Goal: Navigation & Orientation: Find specific page/section

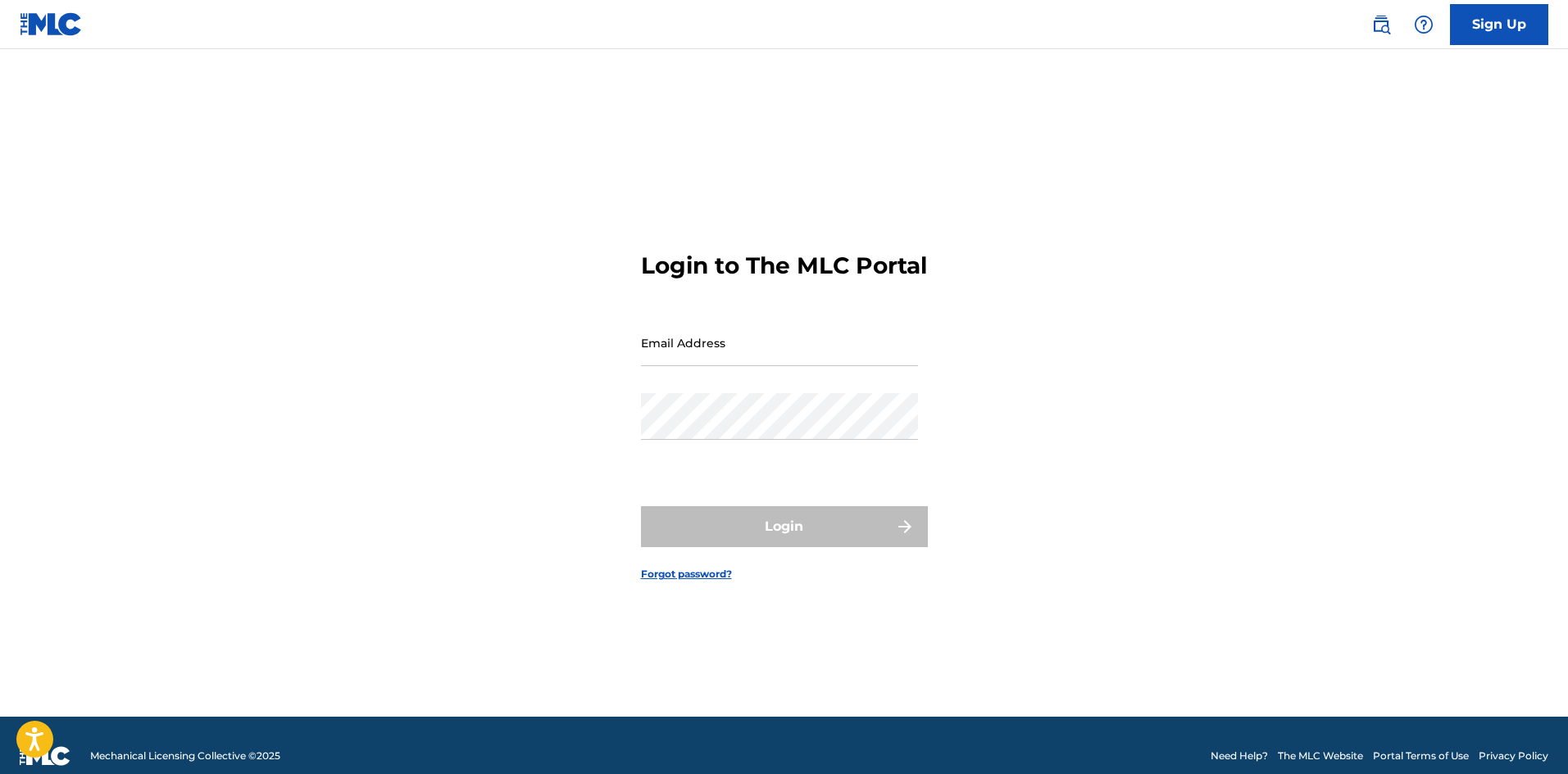
drag, startPoint x: 0, startPoint y: 0, endPoint x: 726, endPoint y: 365, distance: 812.6
click at [726, 365] on input "Email Address" at bounding box center [779, 343] width 277 height 47
type input "epitxme_"
drag, startPoint x: 716, startPoint y: 371, endPoint x: 606, endPoint y: 368, distance: 110.0
click at [606, 368] on div "Login to The MLC Portal Email Address epitxme_ Password Login Forgot password?" at bounding box center [784, 404] width 1147 height 626
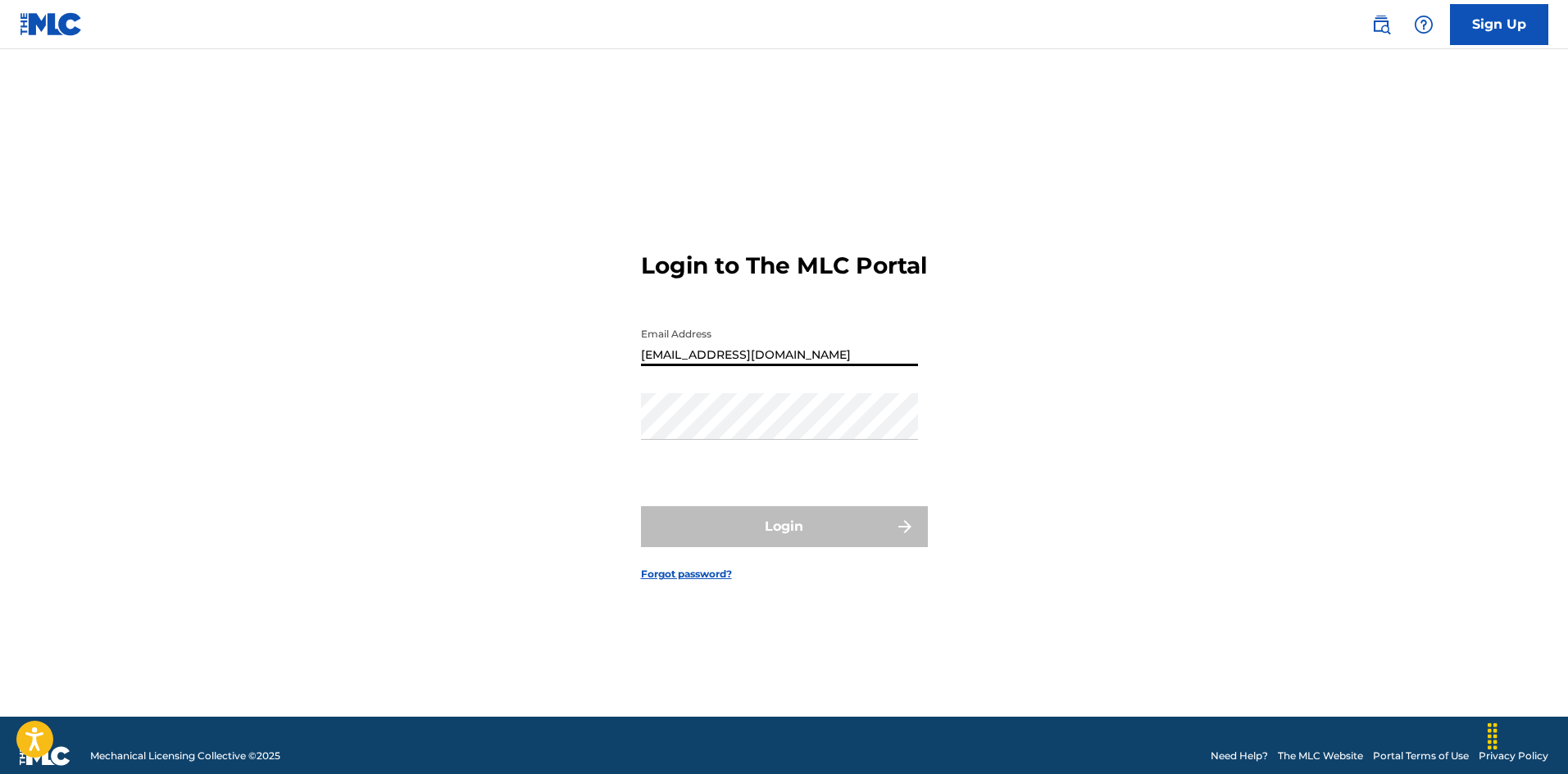
type input "[EMAIL_ADDRESS][DOMAIN_NAME]"
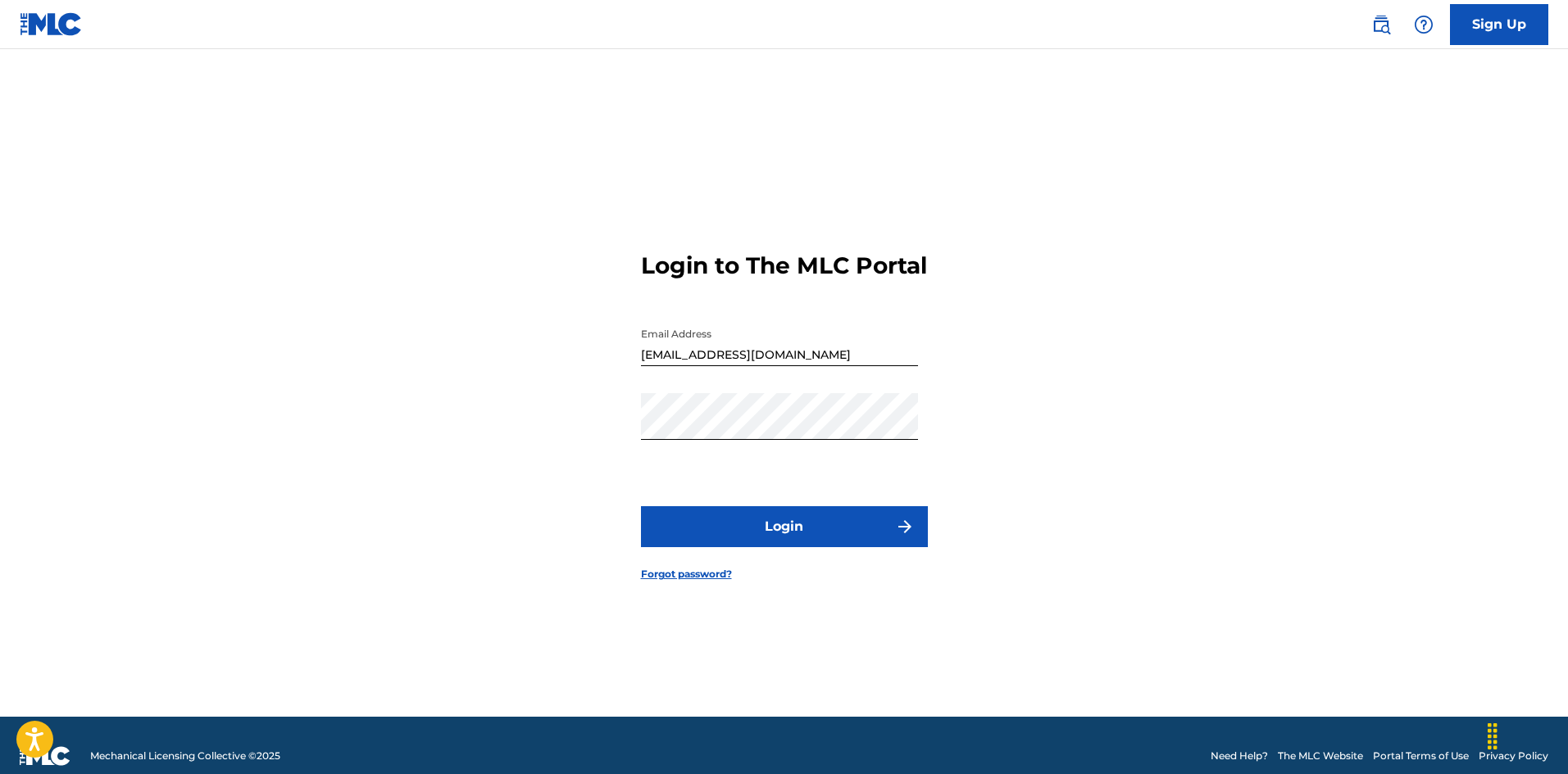
click at [780, 530] on button "Login" at bounding box center [784, 526] width 287 height 41
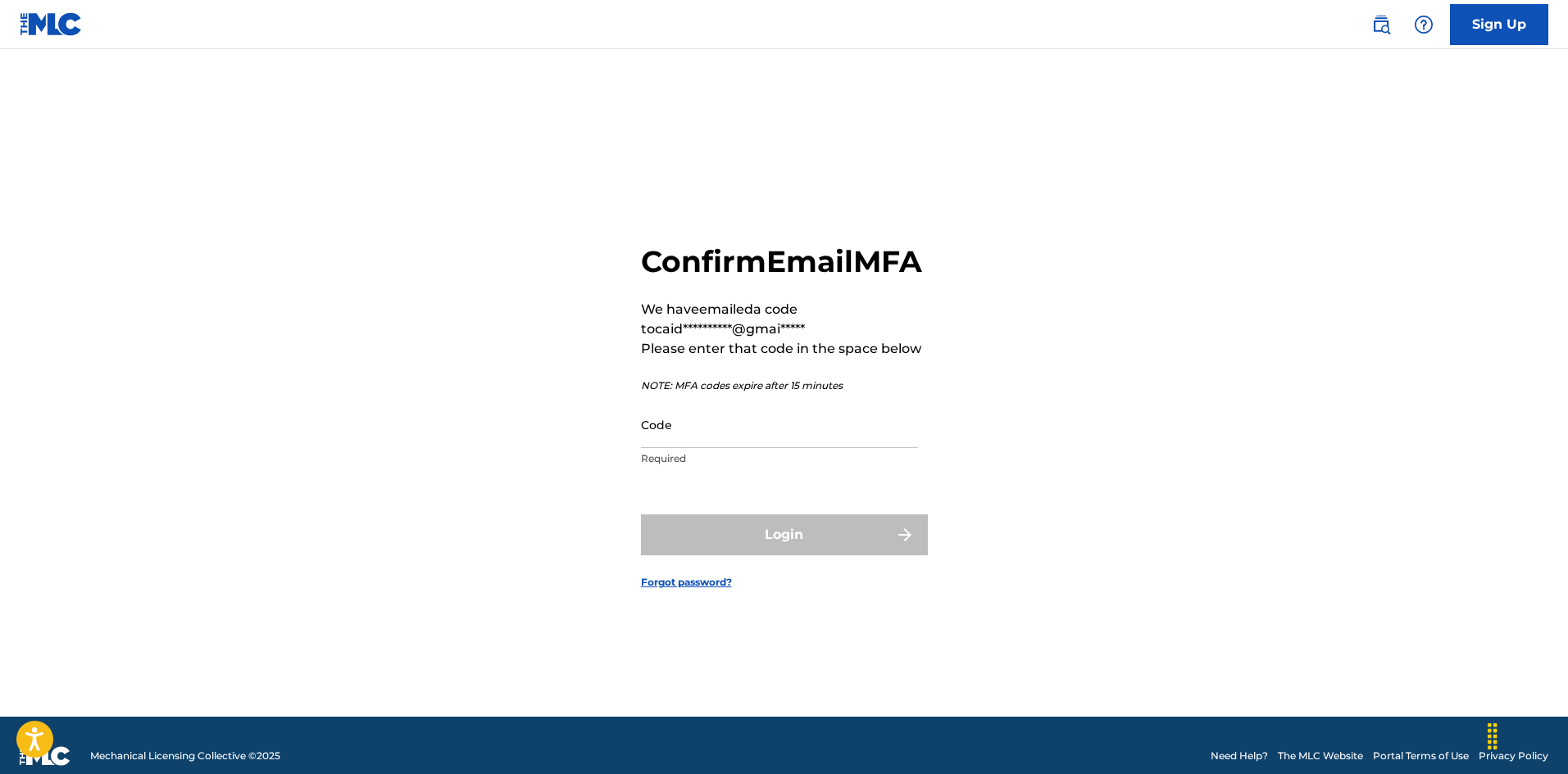
click at [713, 438] on input "Code" at bounding box center [779, 425] width 277 height 47
paste input "242166"
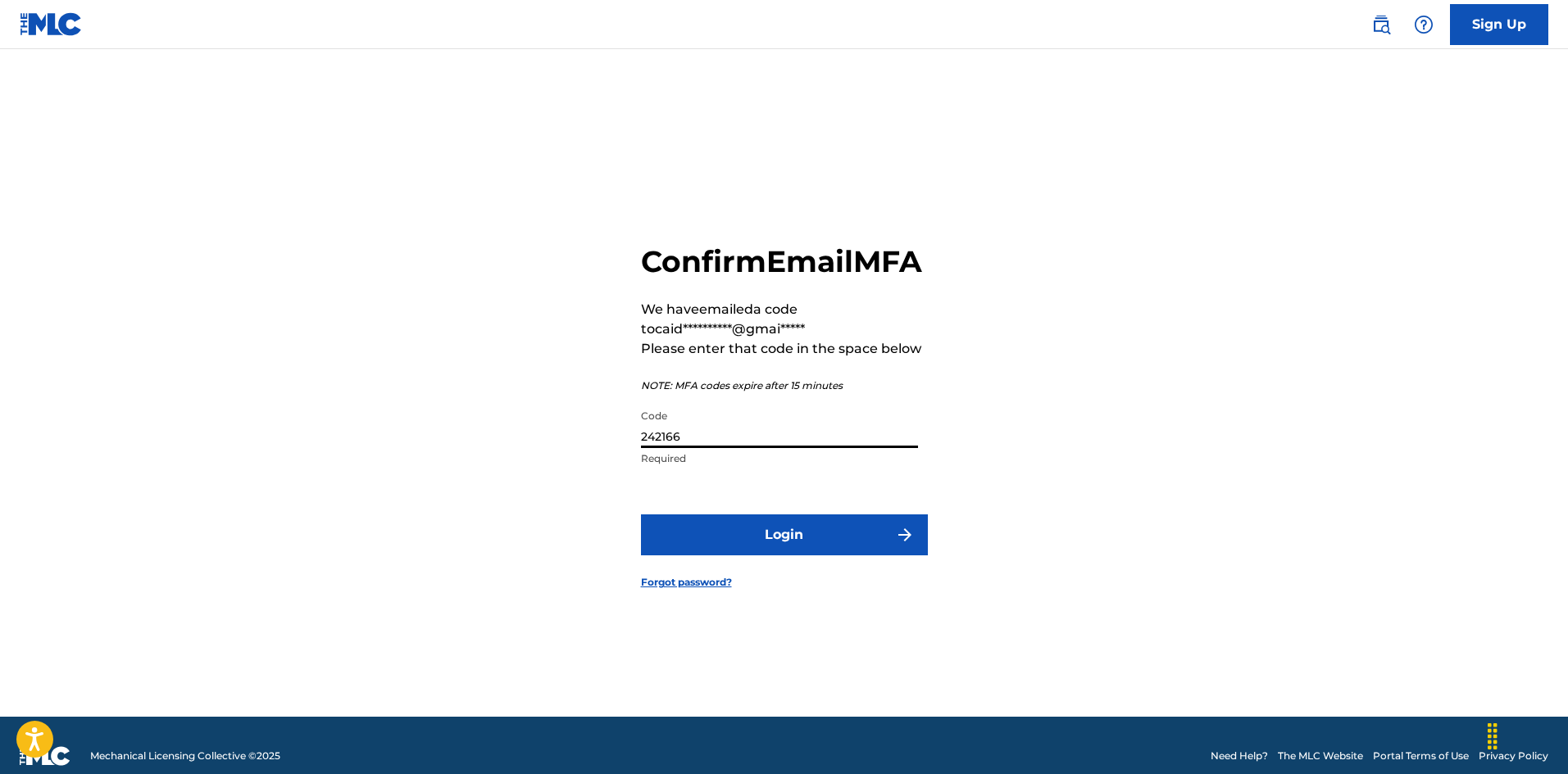
type input "242166"
click at [801, 555] on button "Login" at bounding box center [784, 535] width 287 height 41
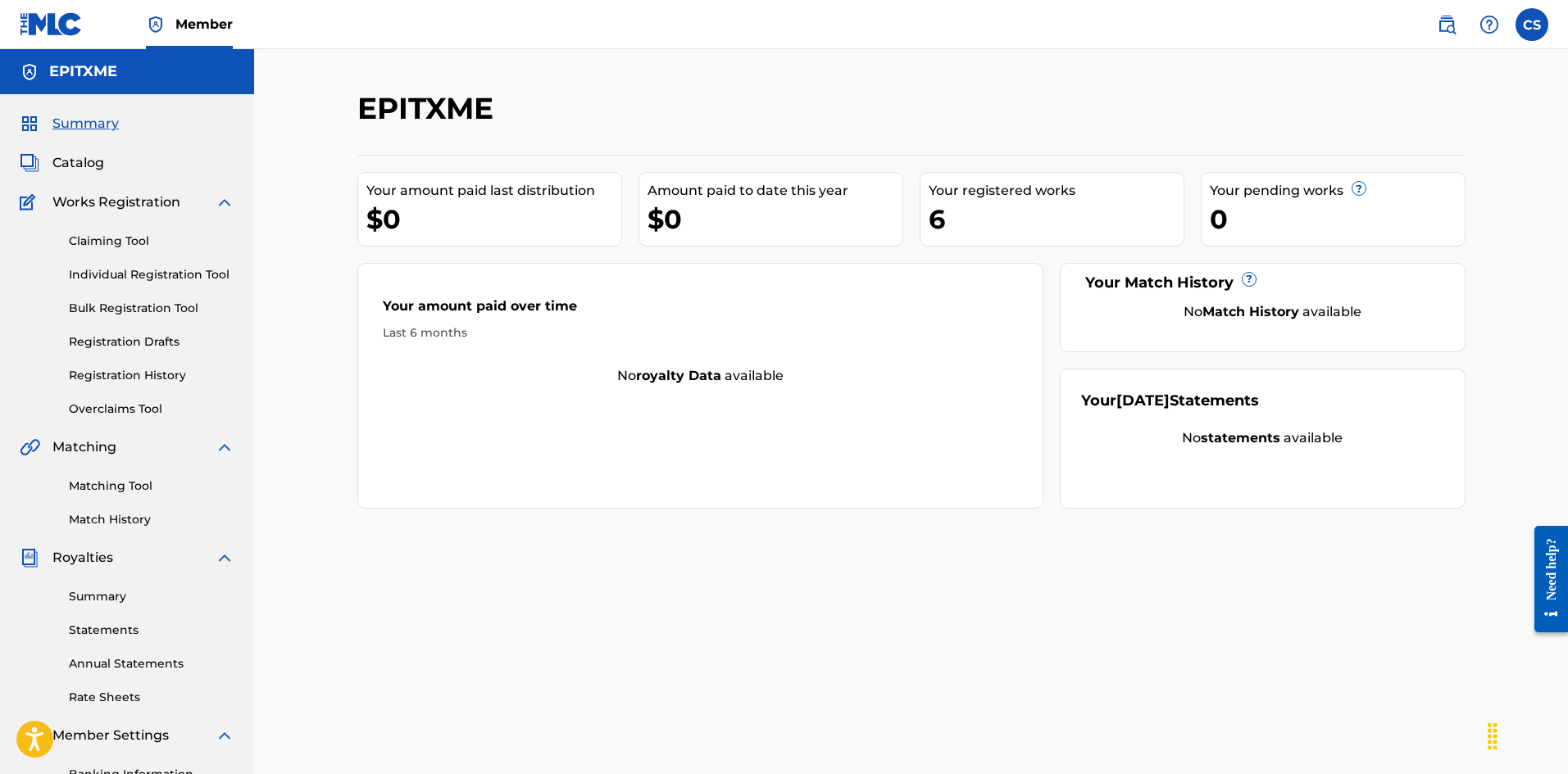
click at [114, 598] on link "Summary" at bounding box center [151, 597] width 166 height 17
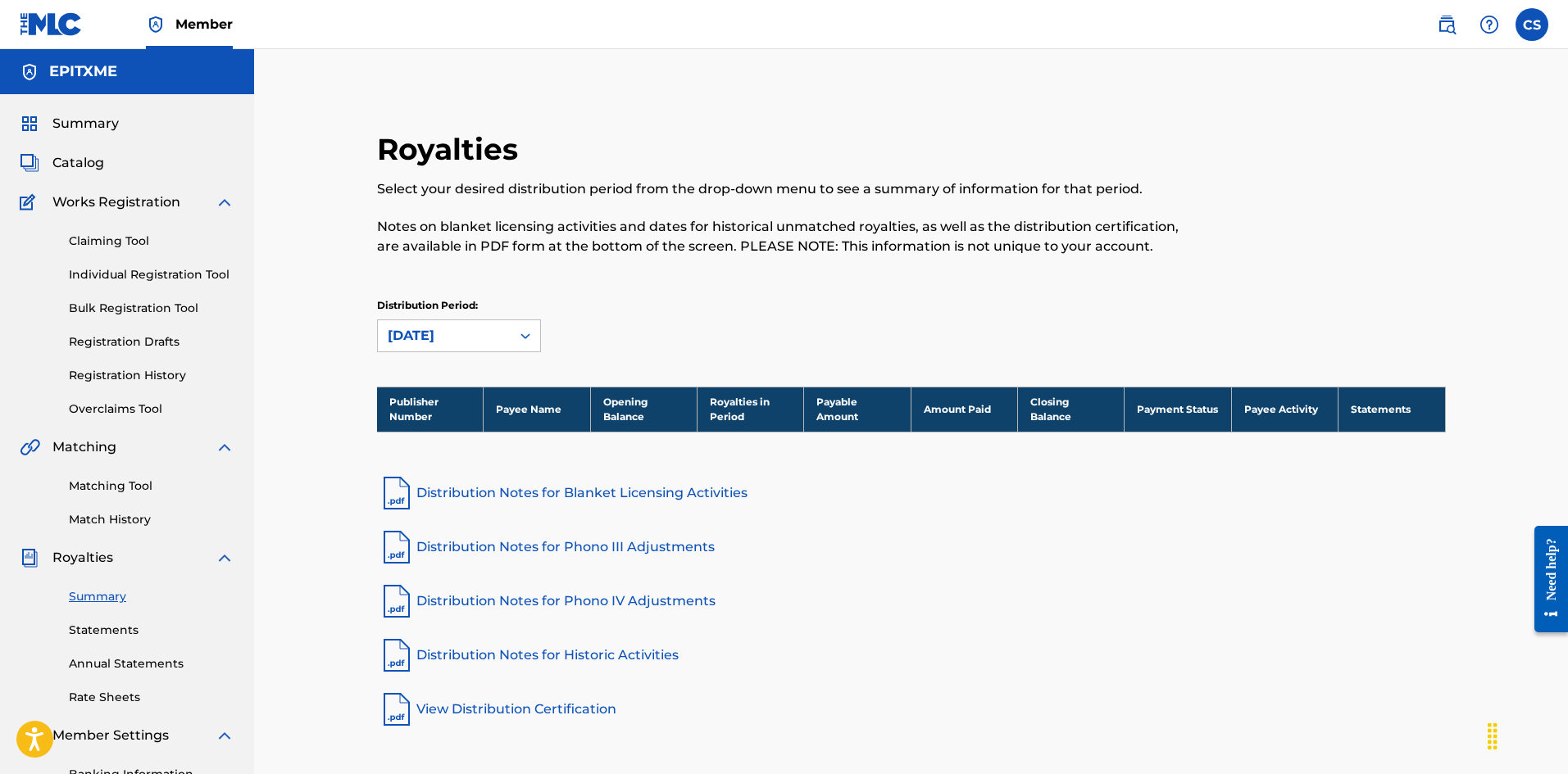
click at [125, 481] on link "Matching Tool" at bounding box center [151, 486] width 166 height 17
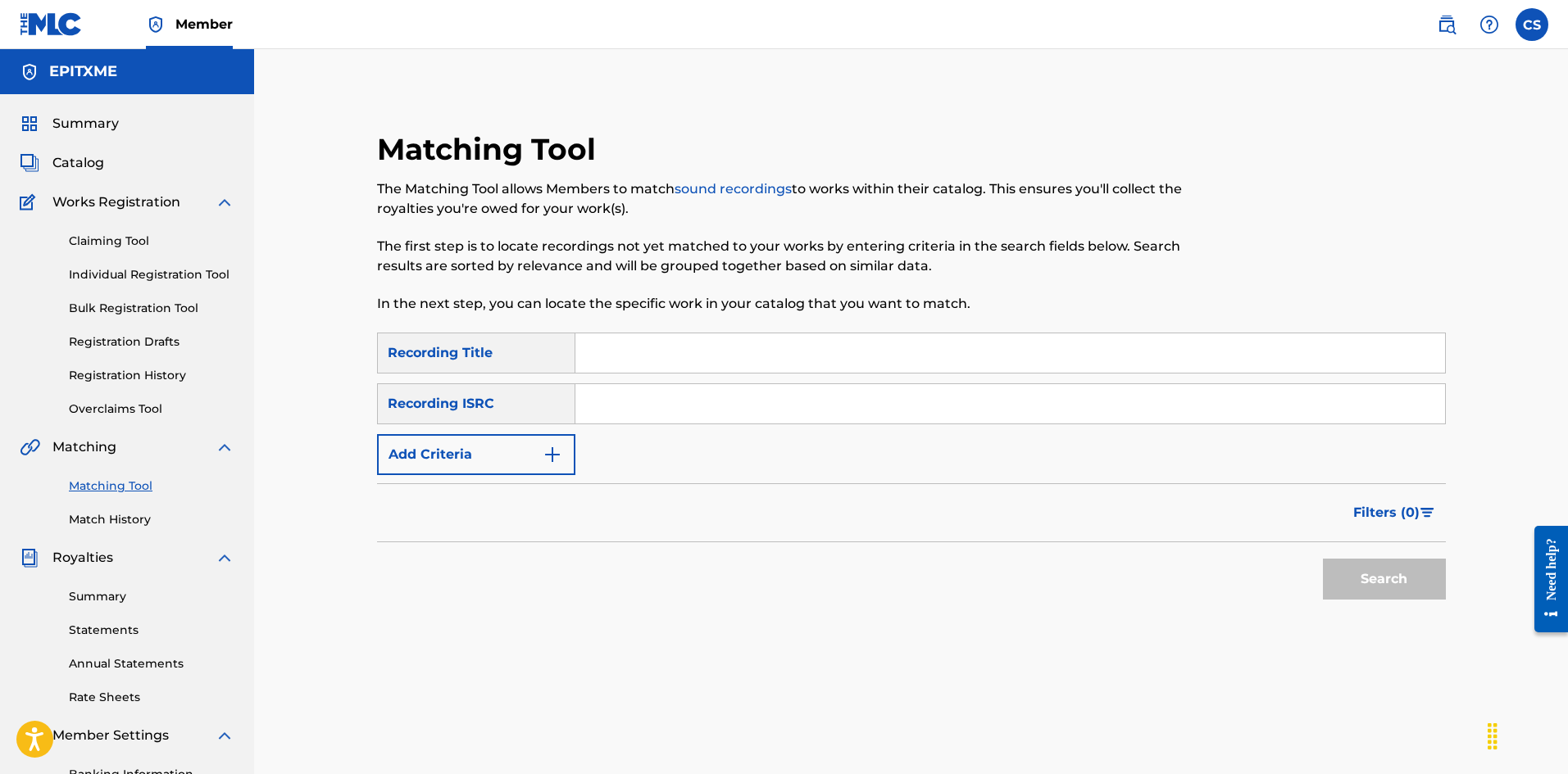
click at [127, 511] on link "Match History" at bounding box center [151, 520] width 166 height 17
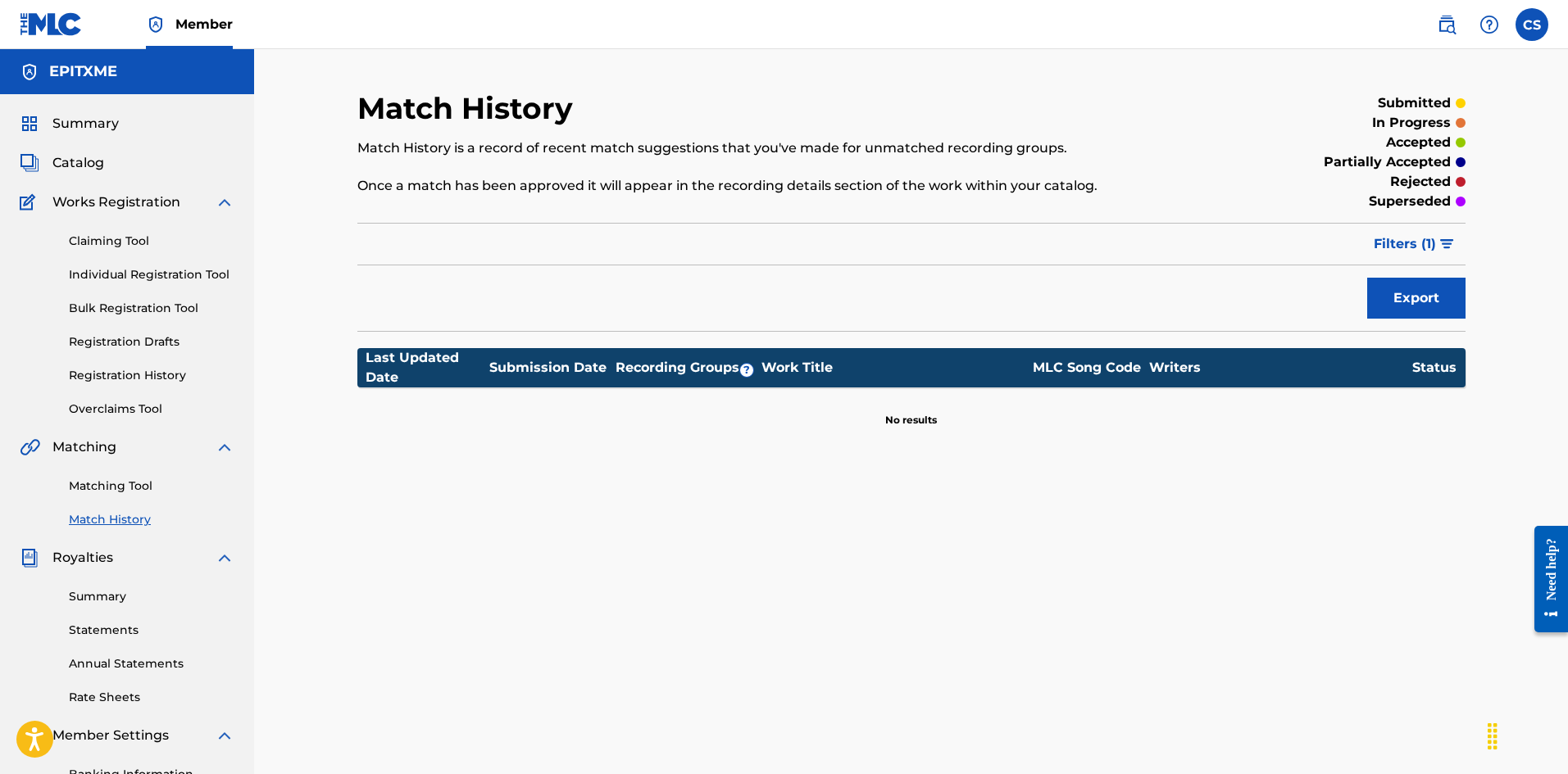
click at [109, 244] on link "Claiming Tool" at bounding box center [151, 241] width 166 height 17
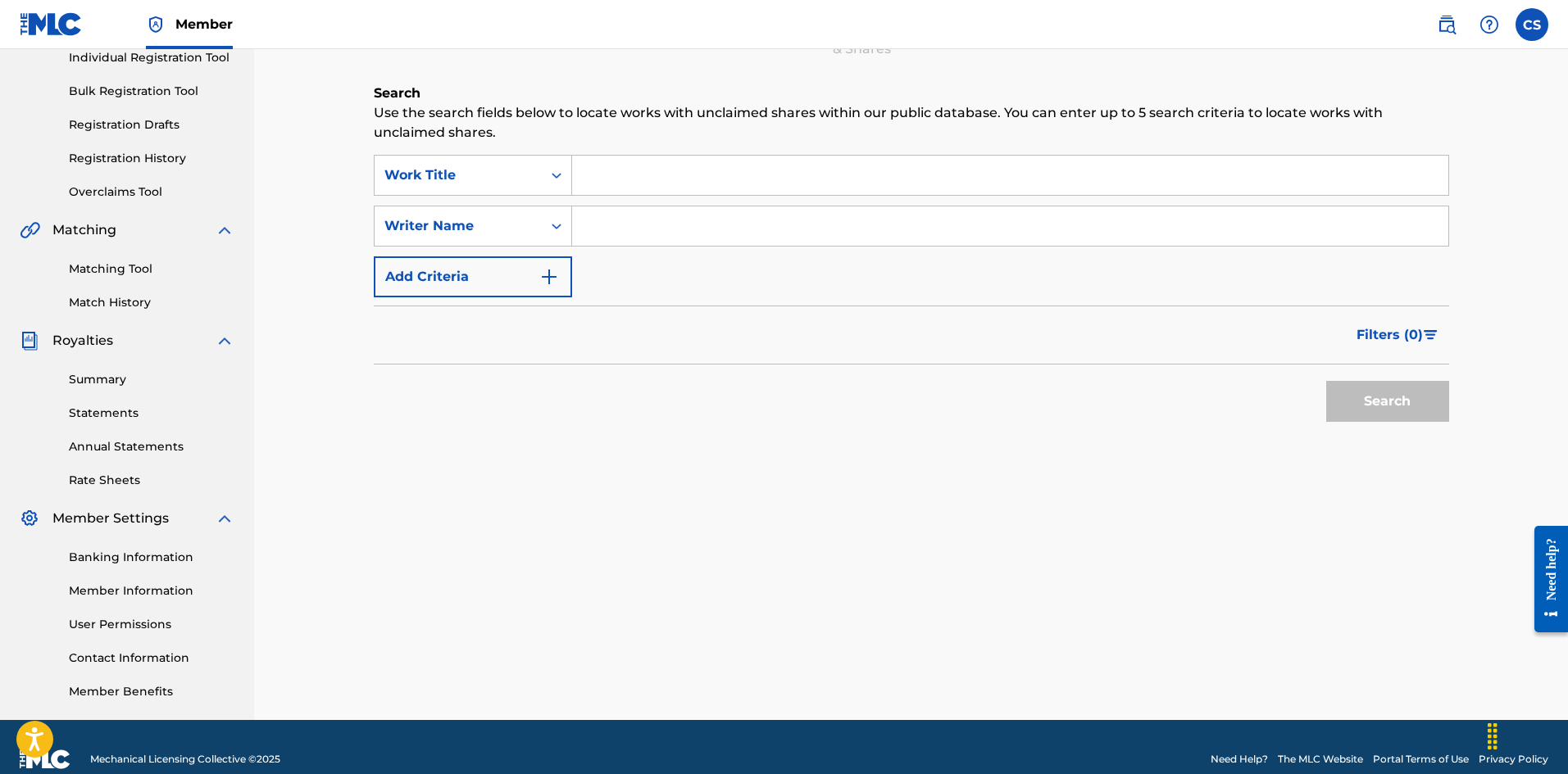
scroll to position [160, 0]
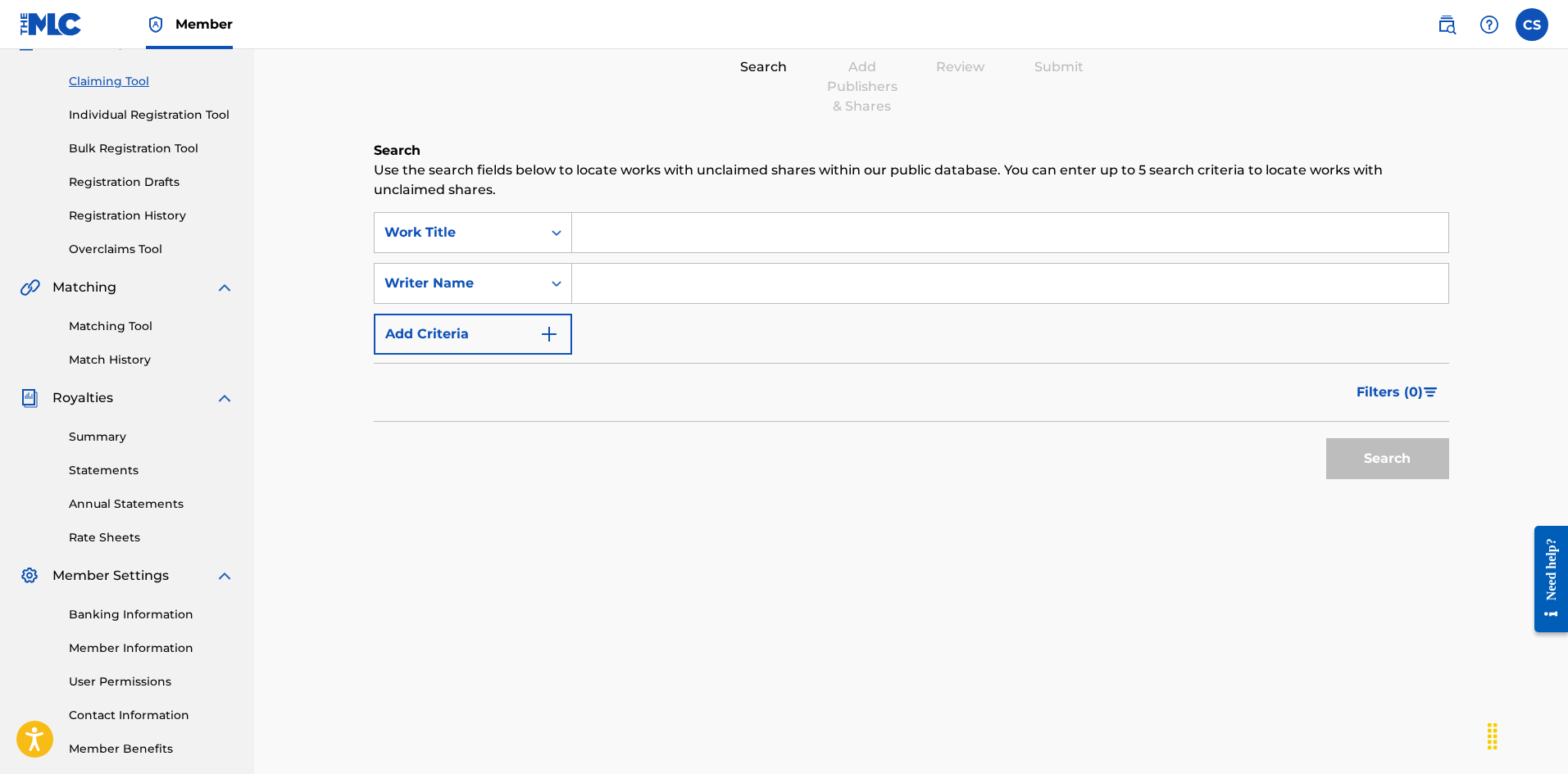
click at [112, 368] on div "Summary Catalog Works Registration Claiming Tool Individual Registration Tool B…" at bounding box center [127, 356] width 254 height 843
click at [112, 363] on link "Match History" at bounding box center [151, 360] width 166 height 17
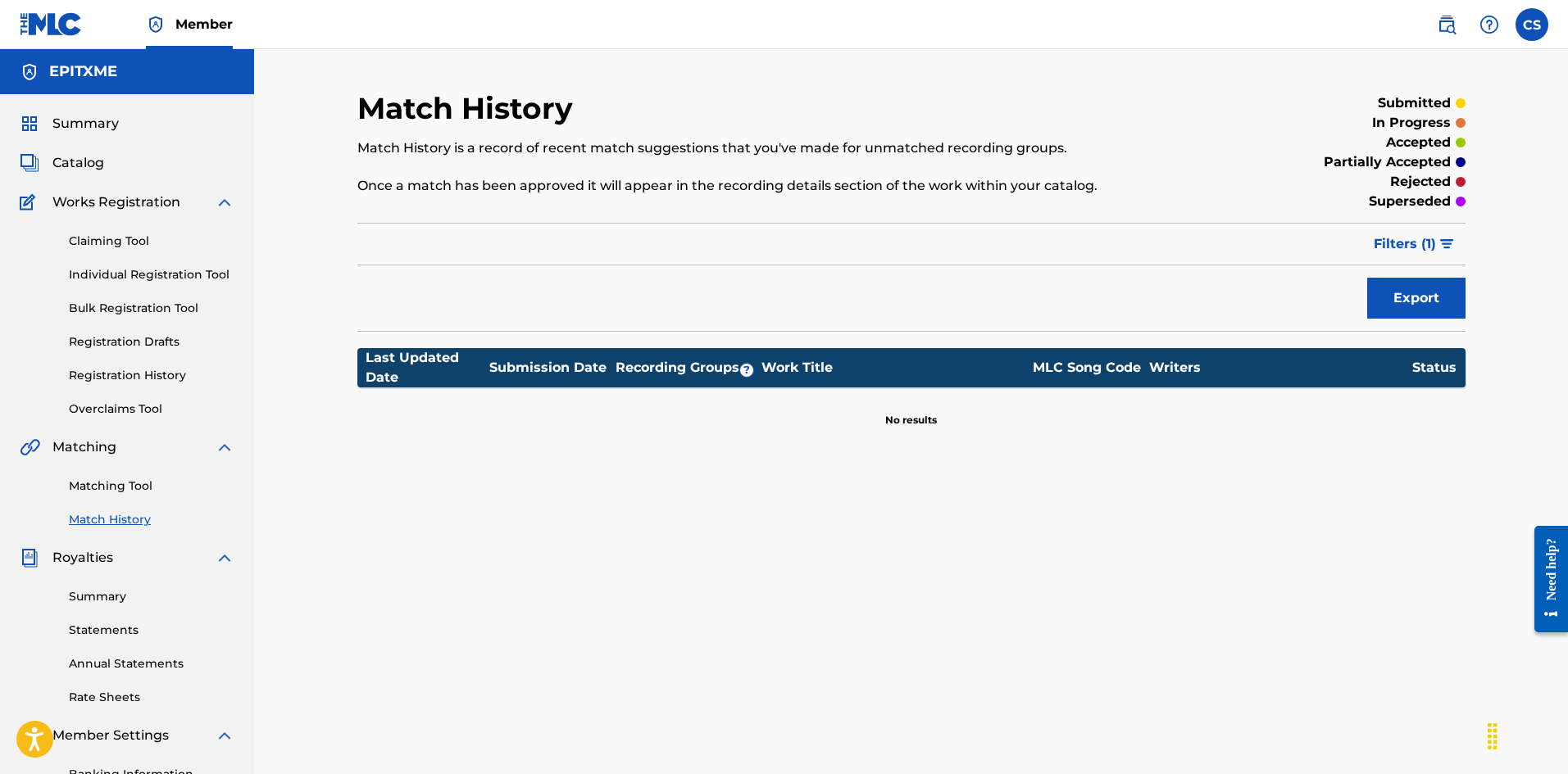
click at [114, 240] on link "Claiming Tool" at bounding box center [151, 241] width 166 height 17
